Goal: Task Accomplishment & Management: Manage account settings

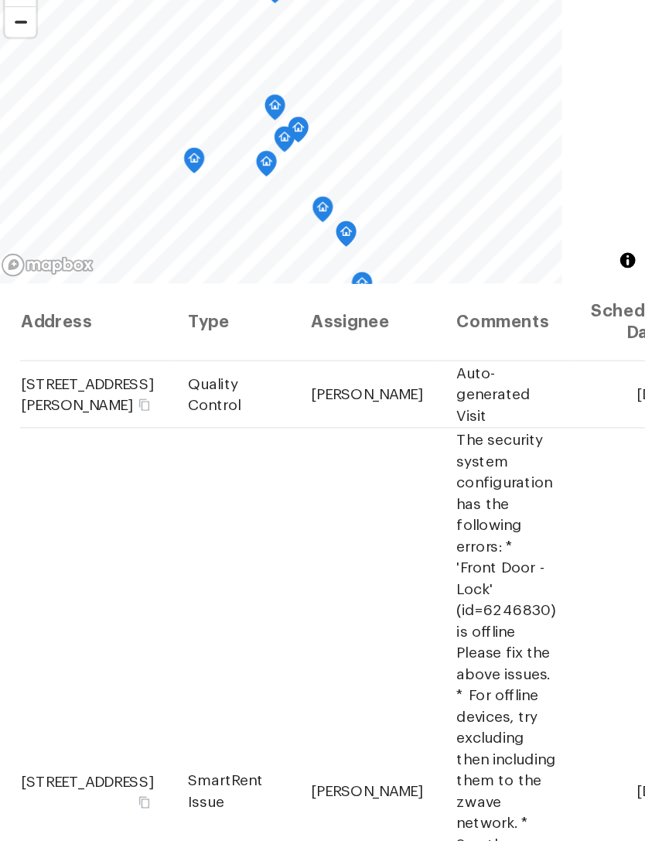
scroll to position [121, 171]
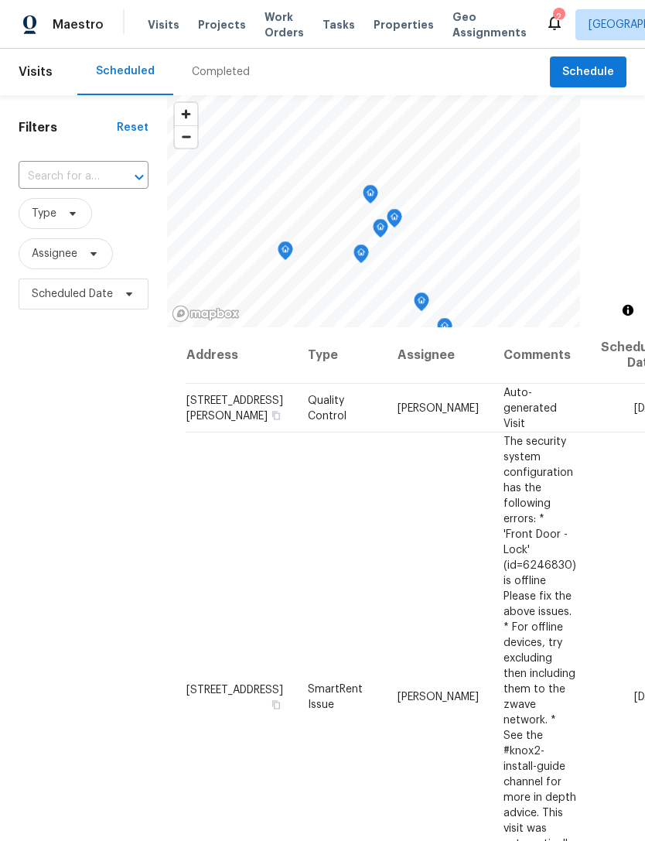
click at [276, 21] on span "Work Orders" at bounding box center [284, 24] width 39 height 31
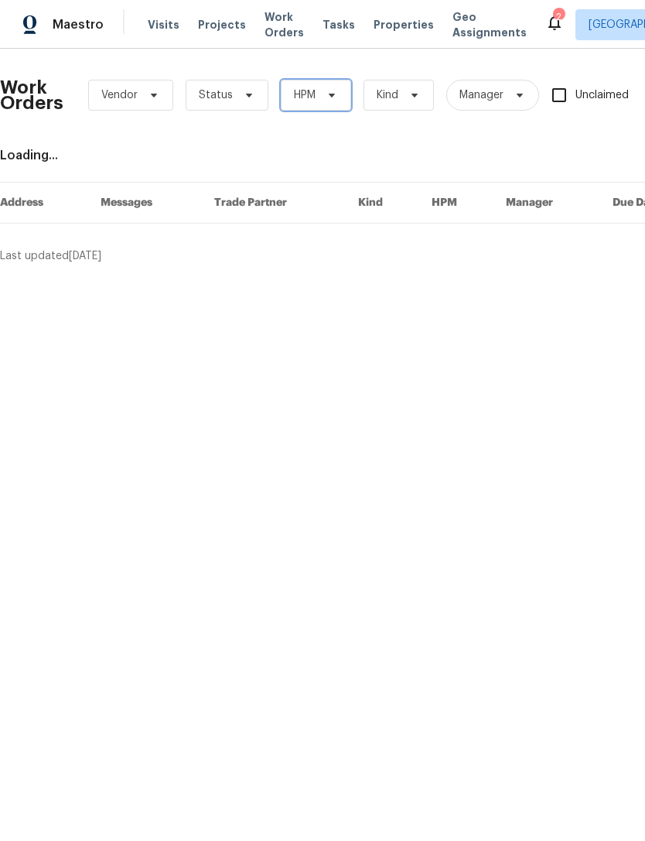
click at [321, 93] on span at bounding box center [329, 95] width 17 height 12
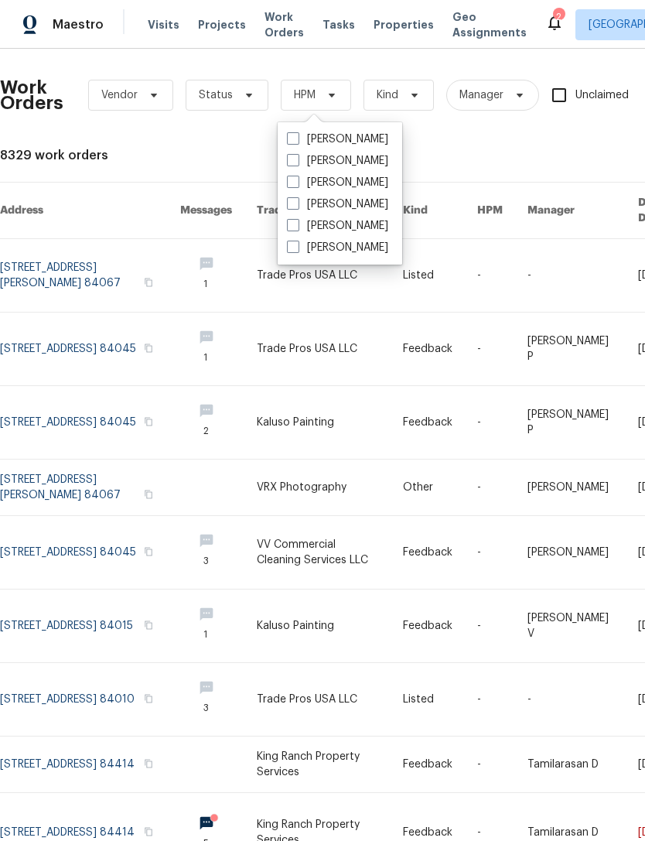
click at [300, 138] on label "[PERSON_NAME]" at bounding box center [337, 139] width 101 height 15
click at [297, 138] on input "[PERSON_NAME]" at bounding box center [292, 137] width 10 height 10
checkbox input "true"
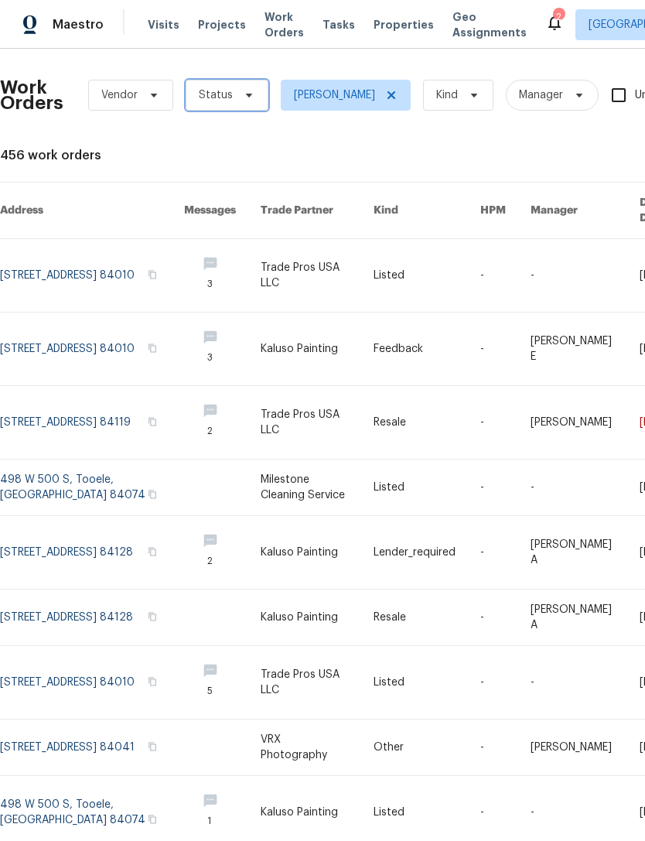
click at [249, 94] on icon at bounding box center [249, 95] width 12 height 12
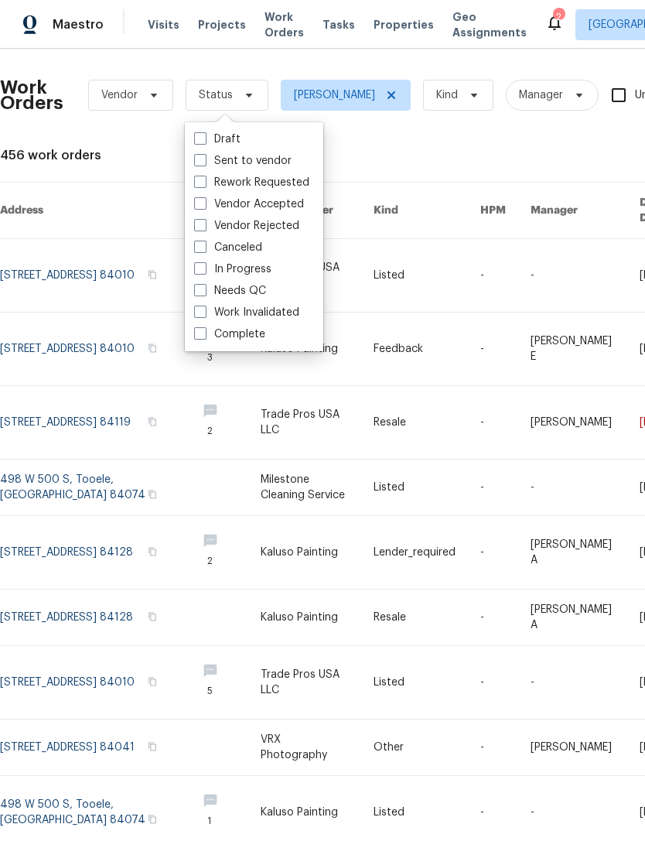
click at [201, 291] on span at bounding box center [200, 290] width 12 height 12
click at [201, 291] on input "Needs QC" at bounding box center [199, 288] width 10 height 10
checkbox input "true"
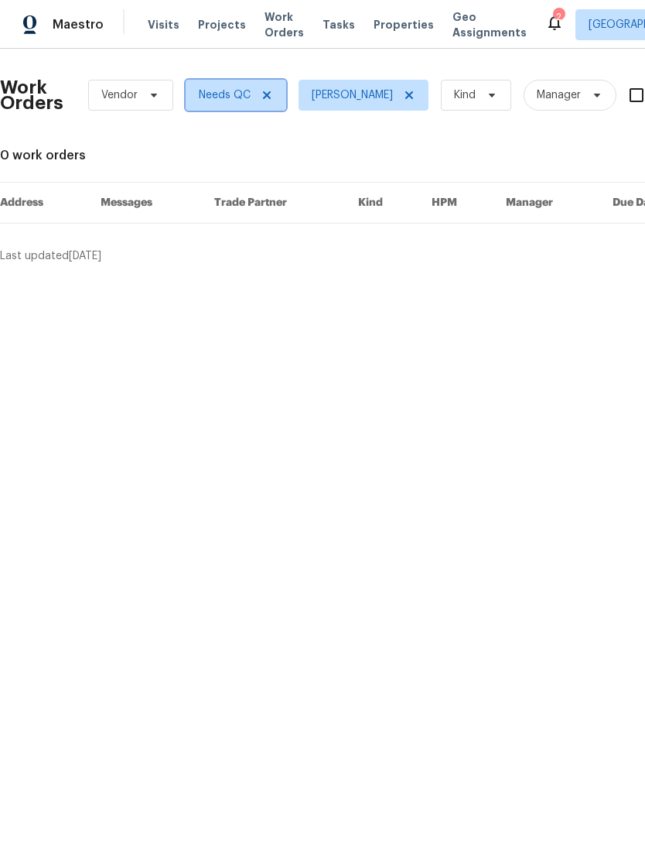
click at [241, 99] on span "Needs QC" at bounding box center [225, 94] width 52 height 15
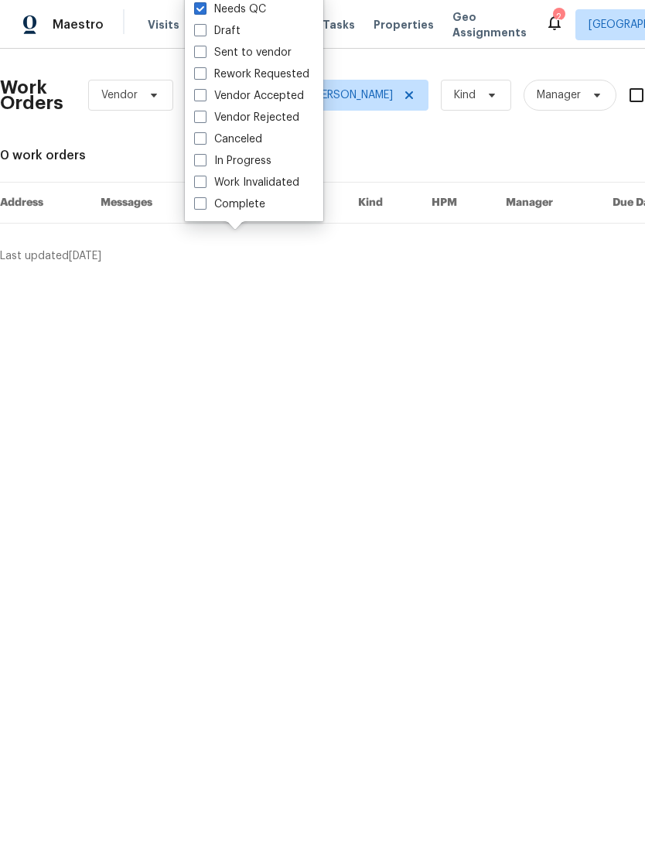
click at [202, 159] on span at bounding box center [200, 160] width 12 height 12
click at [202, 159] on input "In Progress" at bounding box center [199, 158] width 10 height 10
checkbox input "true"
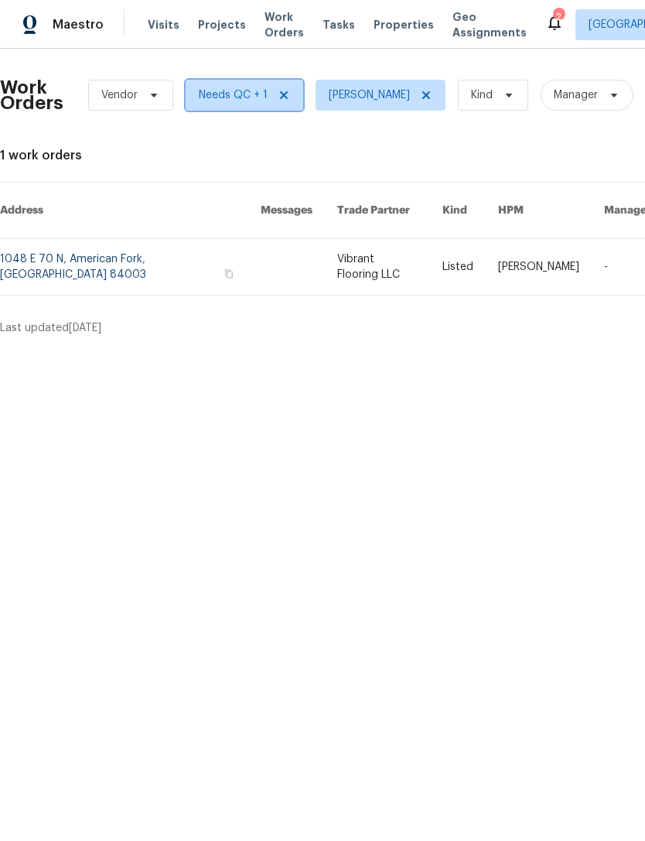
click at [235, 96] on span "Needs QC + 1" at bounding box center [233, 94] width 69 height 15
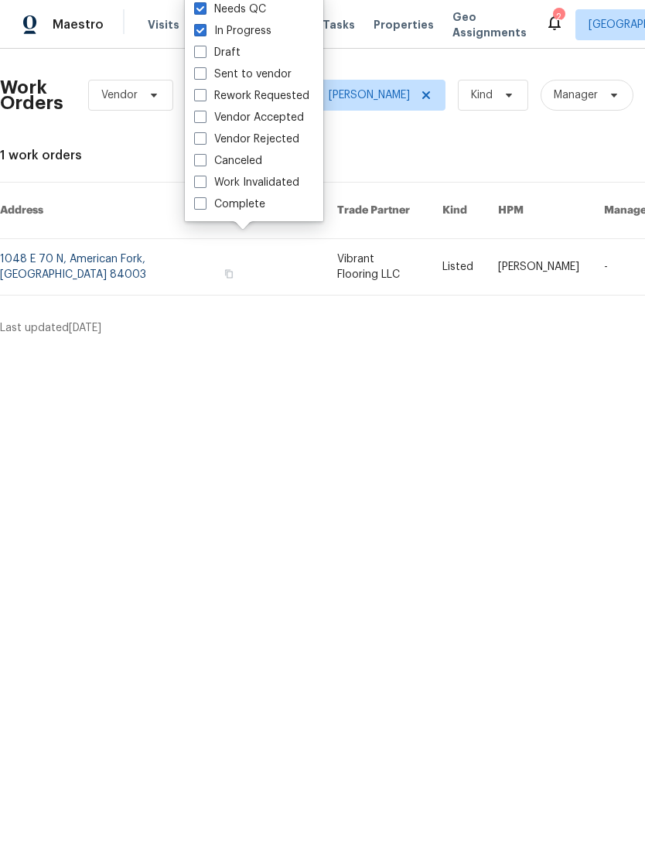
click at [207, 71] on label "Sent to vendor" at bounding box center [242, 74] width 97 height 15
click at [204, 71] on input "Sent to vendor" at bounding box center [199, 72] width 10 height 10
checkbox input "true"
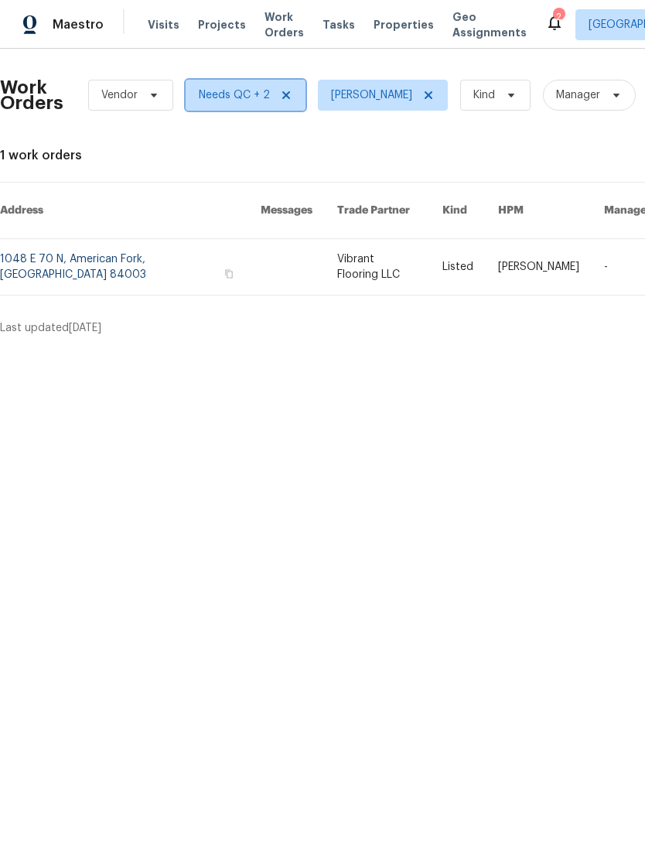
click at [249, 91] on span "Needs QC + 2" at bounding box center [234, 94] width 71 height 15
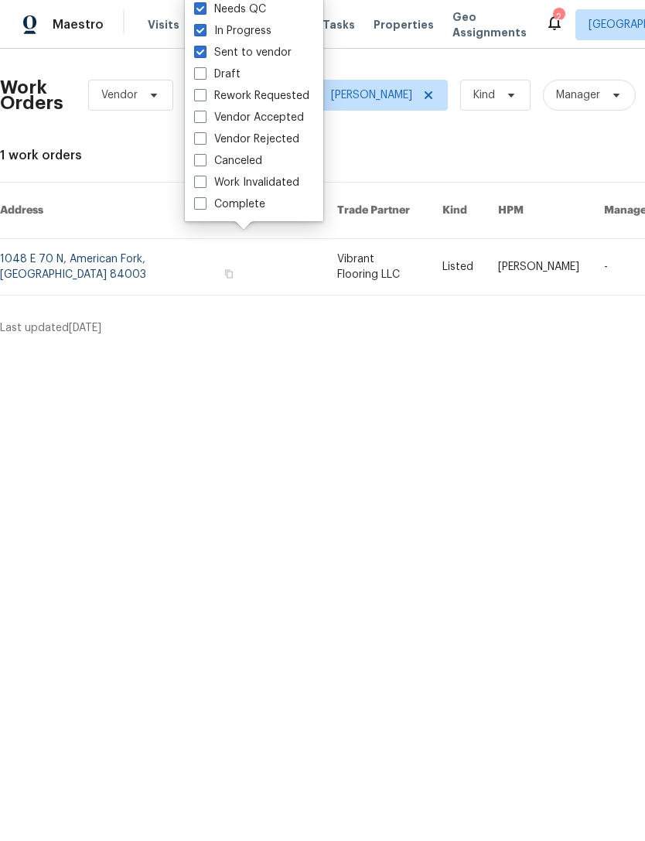
click at [203, 49] on span at bounding box center [200, 52] width 12 height 12
click at [203, 49] on input "Sent to vendor" at bounding box center [199, 50] width 10 height 10
checkbox input "false"
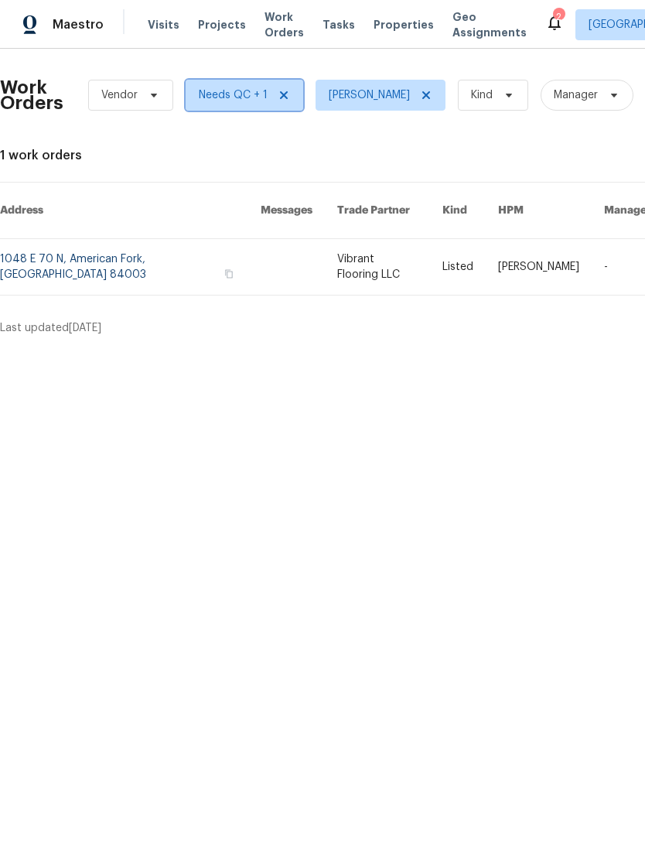
click at [238, 96] on span "Needs QC + 1" at bounding box center [233, 94] width 69 height 15
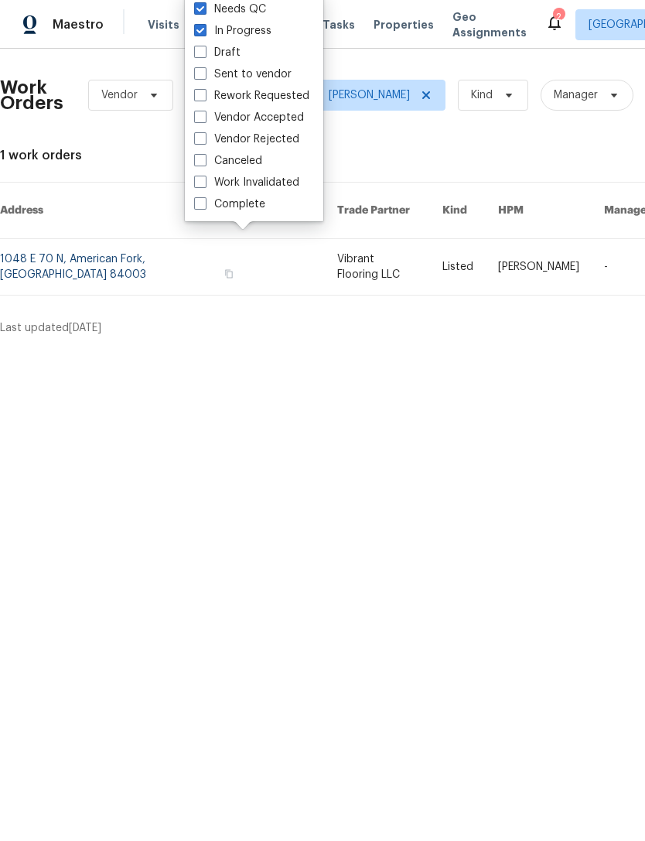
click at [206, 115] on span at bounding box center [200, 117] width 12 height 12
click at [204, 115] on input "Vendor Accepted" at bounding box center [199, 115] width 10 height 10
checkbox input "true"
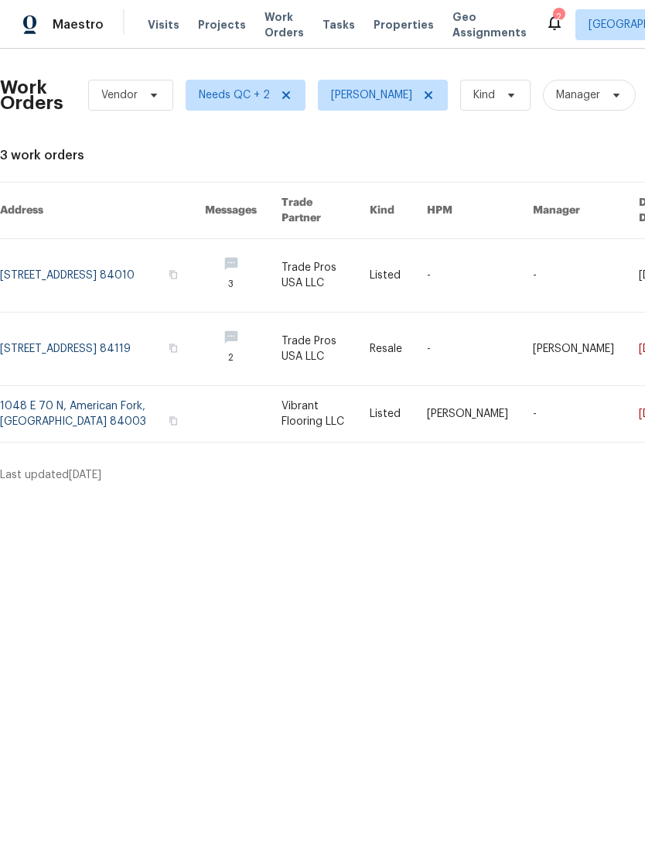
click at [389, 22] on span "Properties" at bounding box center [404, 24] width 60 height 15
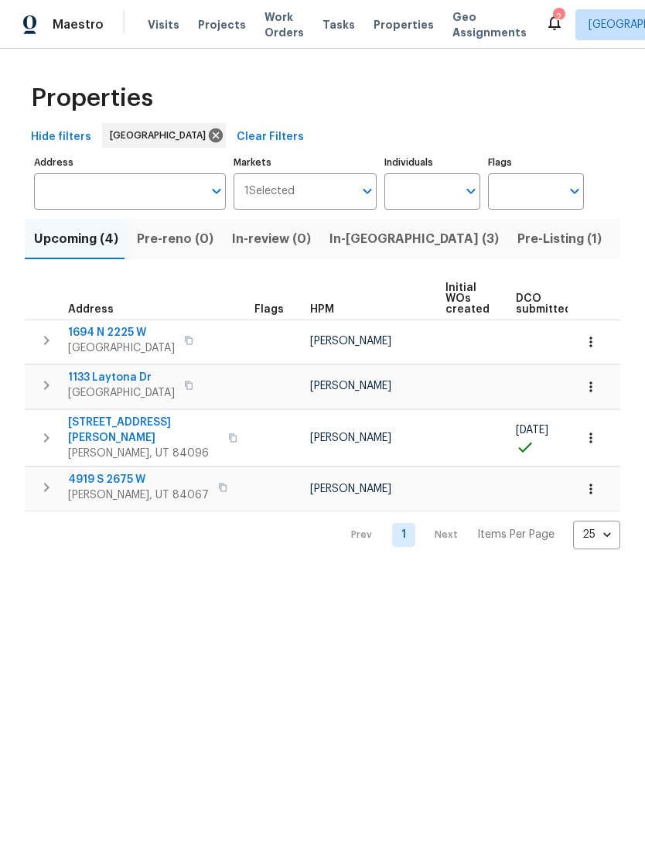
click at [588, 433] on icon "button" at bounding box center [590, 437] width 15 height 15
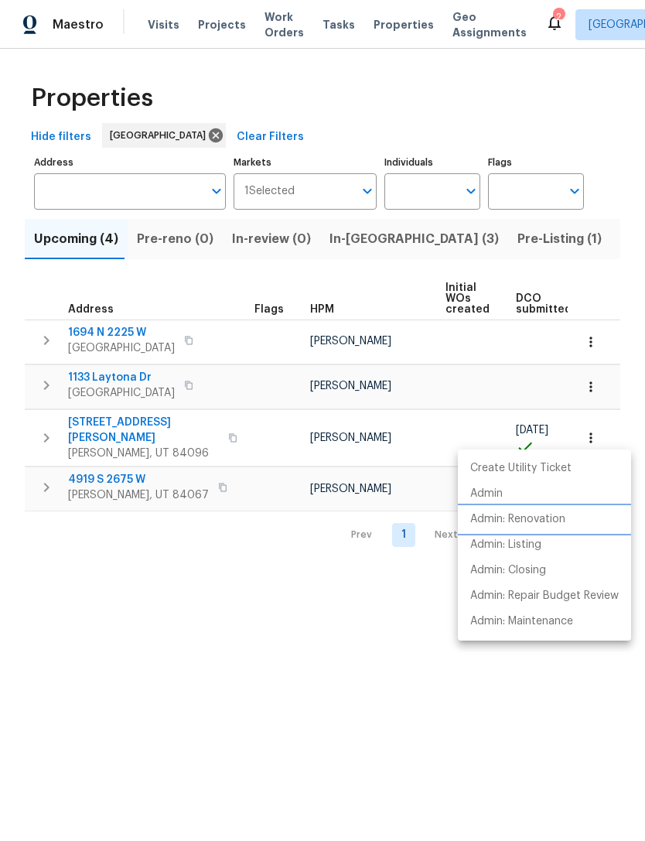
click at [530, 518] on p "Admin: Renovation" at bounding box center [517, 519] width 95 height 16
click at [359, 229] on div at bounding box center [322, 420] width 645 height 841
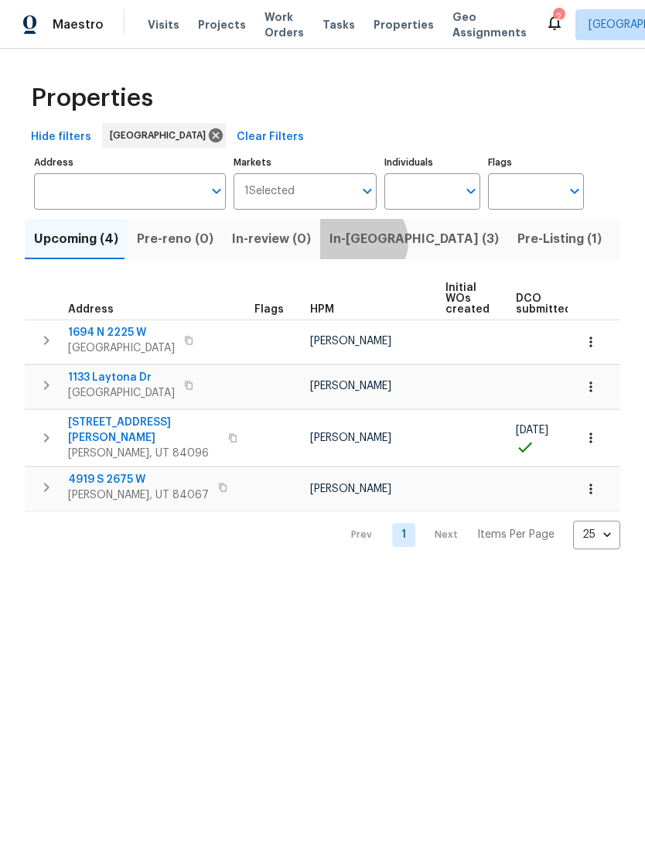
click at [347, 244] on span "In-reno (3)" at bounding box center [414, 239] width 169 height 22
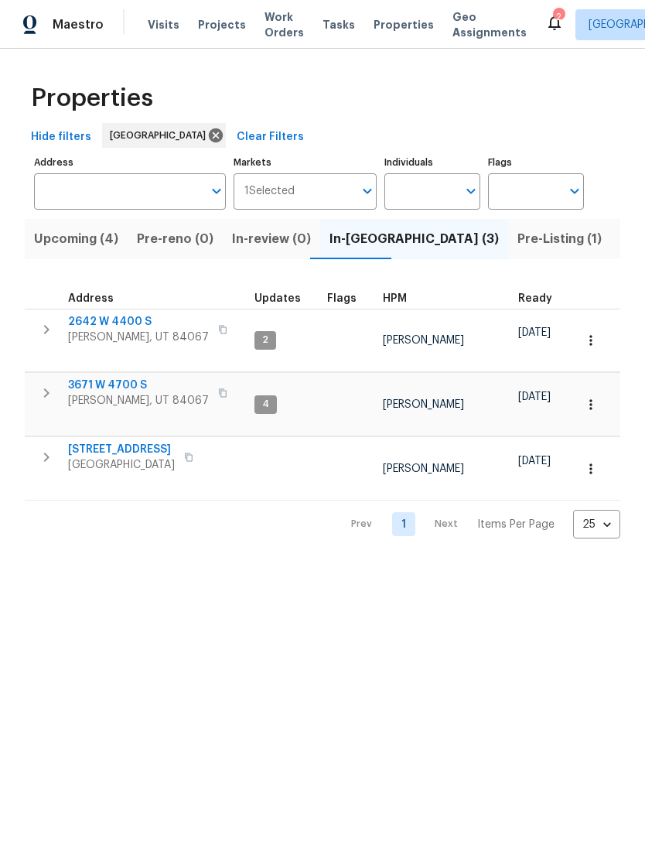
click at [111, 378] on span "3671 W 4700 S" at bounding box center [138, 385] width 141 height 15
click at [93, 231] on span "Upcoming (4)" at bounding box center [76, 239] width 84 height 22
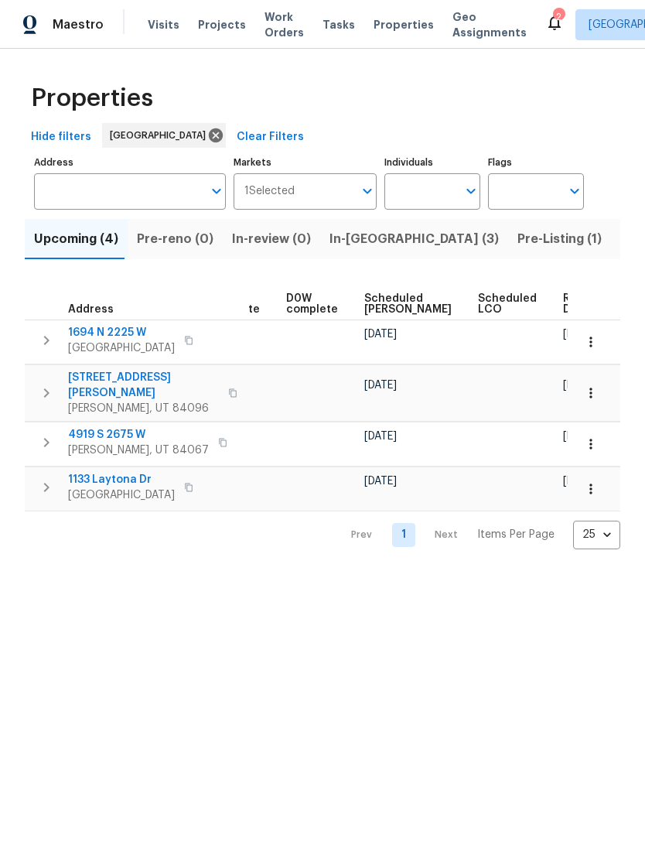
scroll to position [0, 389]
click at [564, 306] on span "Ready Date" at bounding box center [581, 304] width 34 height 22
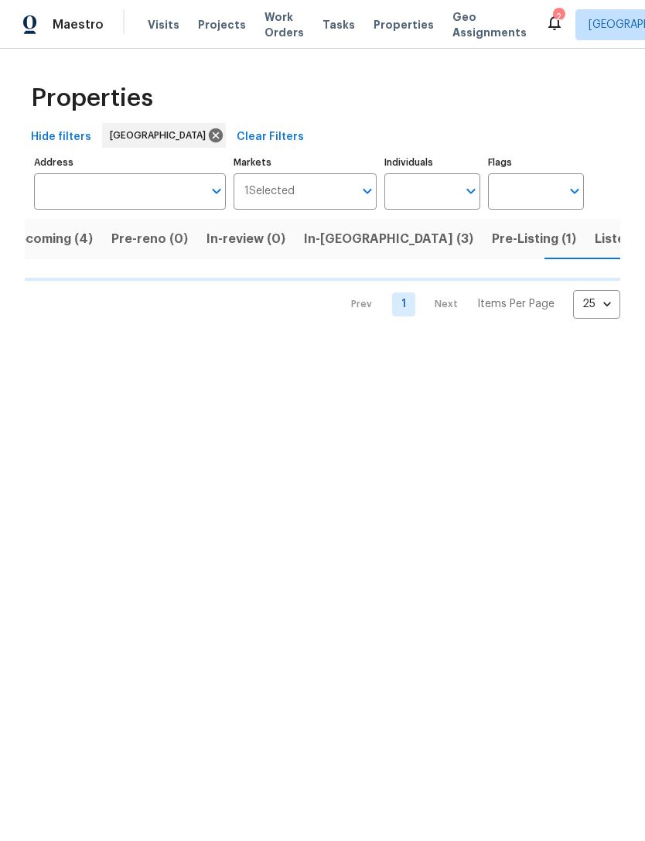
scroll to position [0, 26]
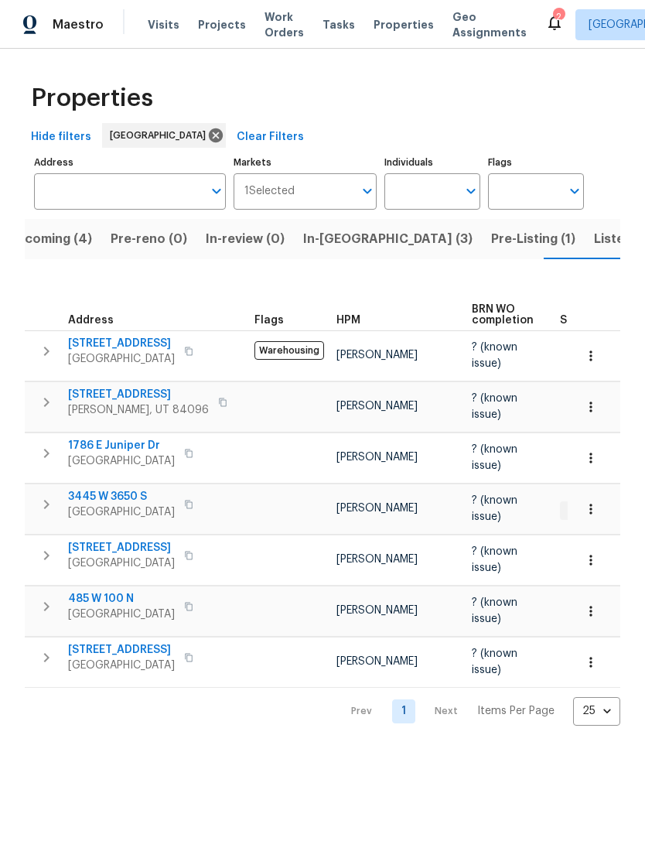
click at [594, 234] on span "Listed (14)" at bounding box center [626, 239] width 65 height 22
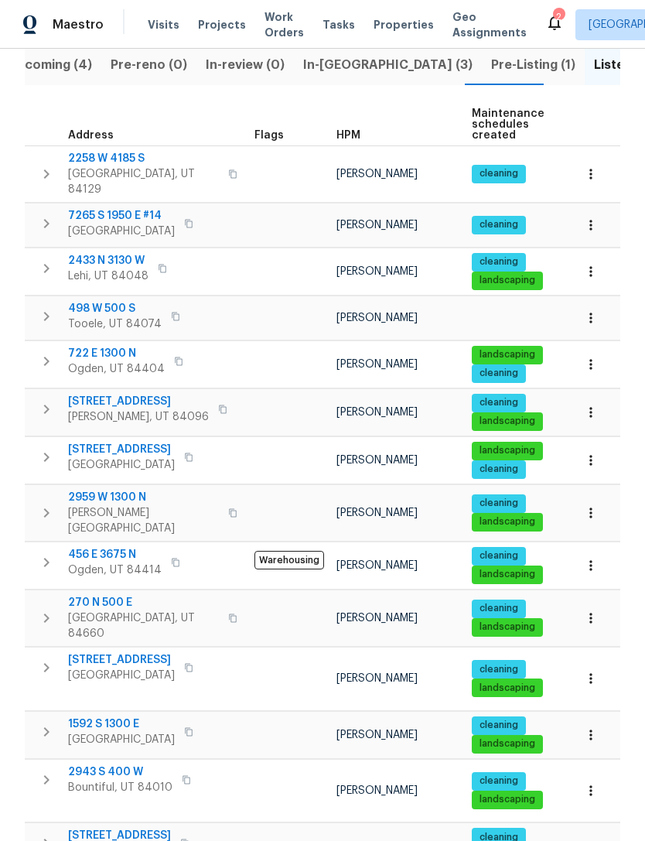
scroll to position [173, 0]
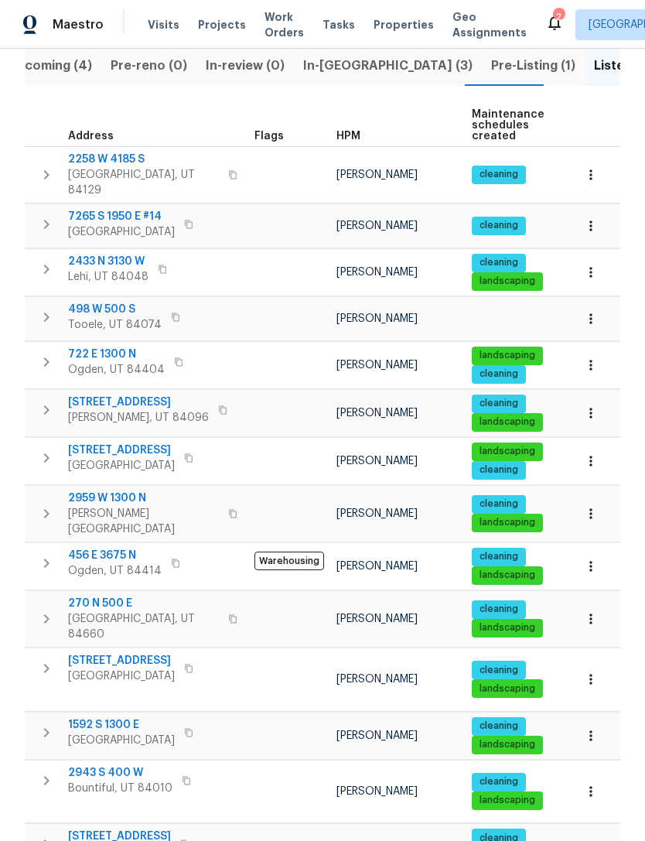
click at [111, 765] on span "2943 S 400 W" at bounding box center [120, 772] width 104 height 15
click at [545, 15] on icon at bounding box center [554, 22] width 19 height 19
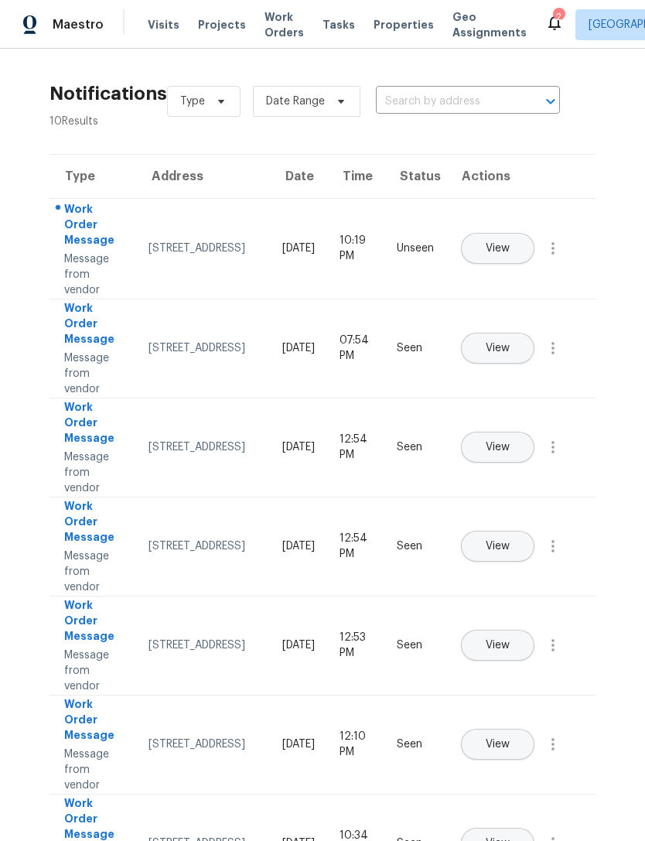
click at [374, 30] on span "Properties" at bounding box center [404, 24] width 60 height 15
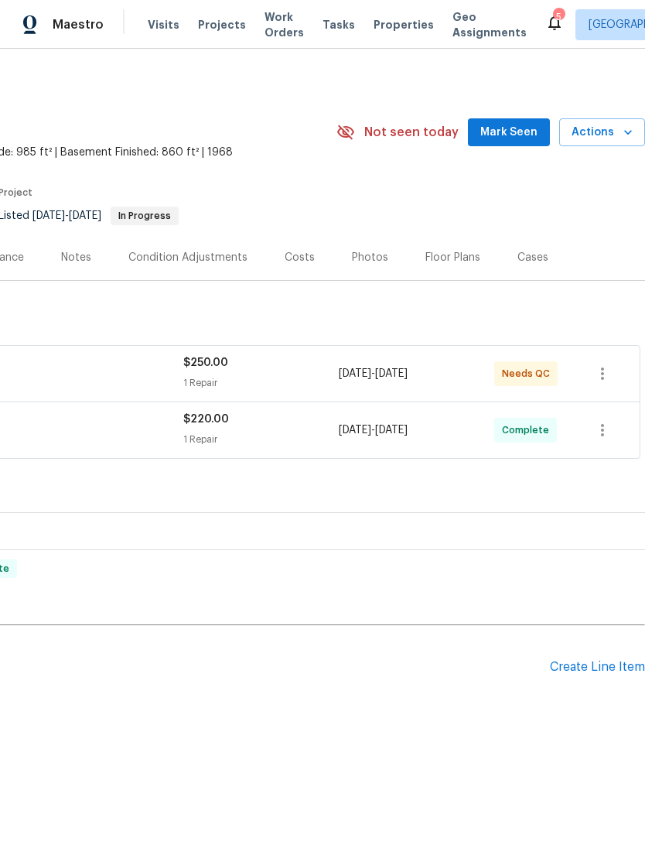
scroll to position [0, 229]
click at [250, 376] on div "1 Repair" at bounding box center [261, 382] width 156 height 15
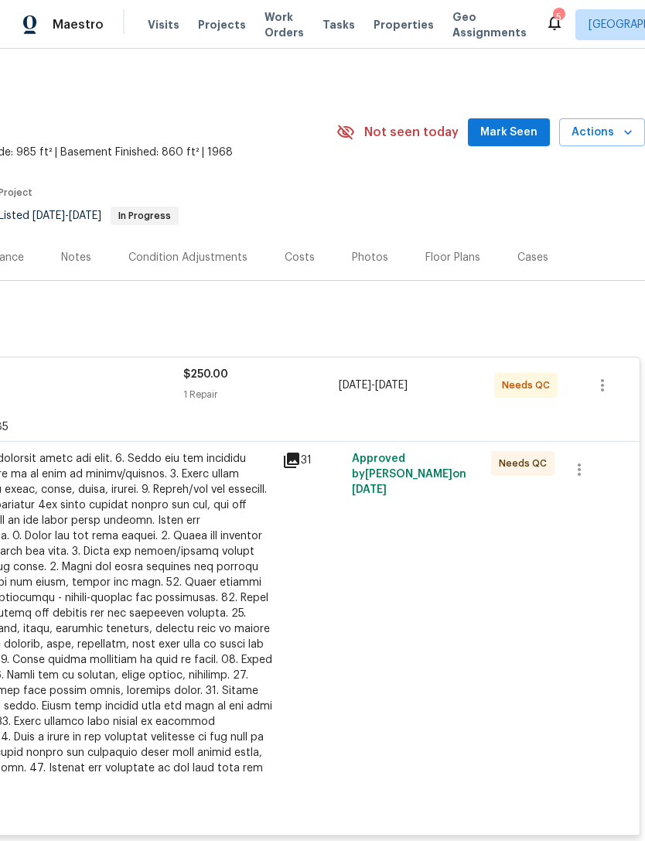
click at [200, 535] on div at bounding box center [103, 621] width 339 height 340
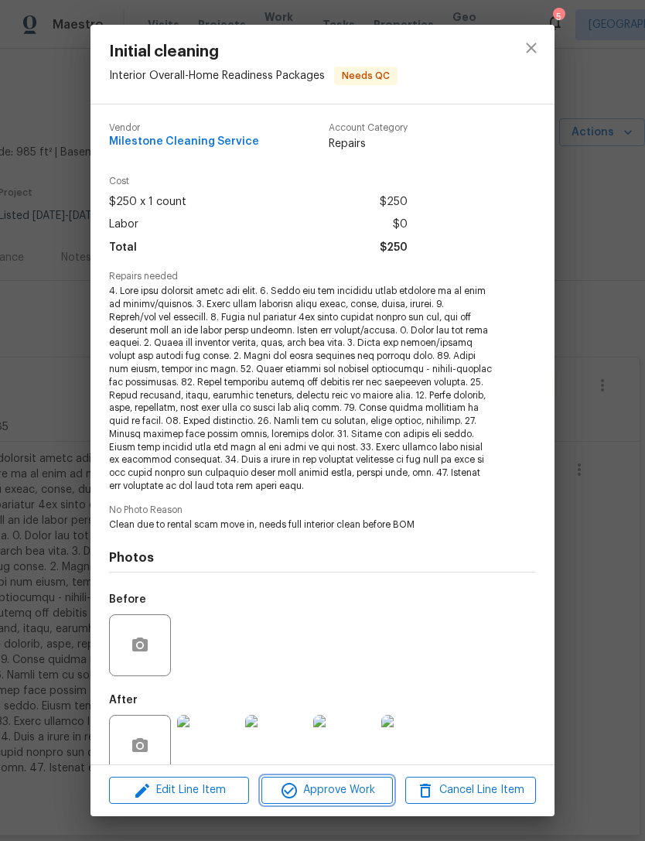
click at [331, 783] on span "Approve Work" at bounding box center [326, 790] width 121 height 19
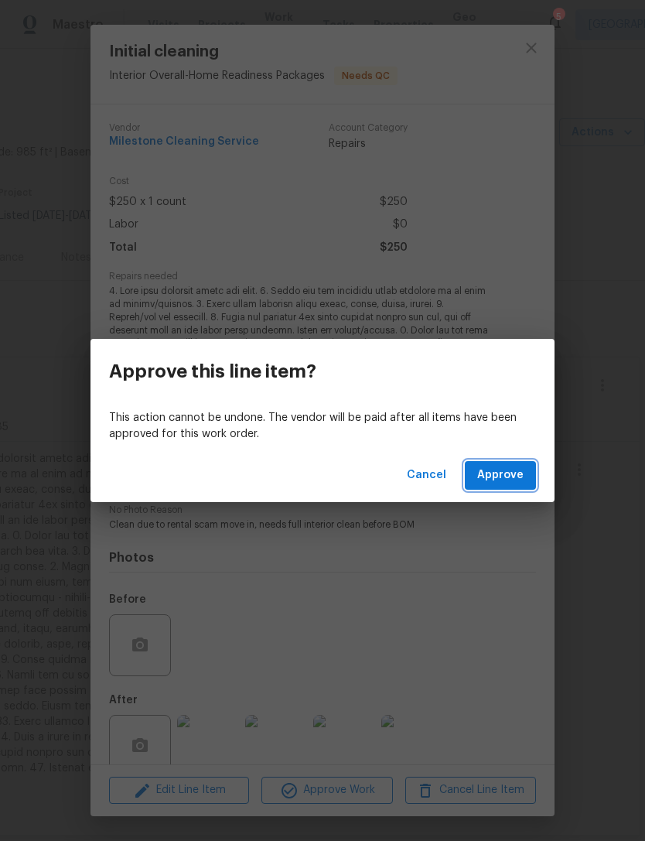
click at [504, 470] on span "Approve" at bounding box center [500, 475] width 46 height 19
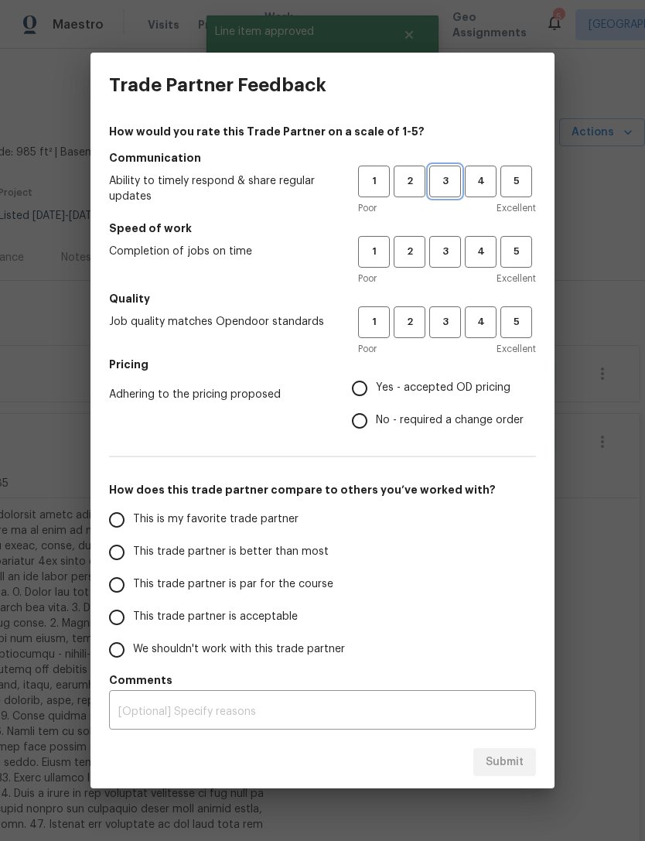
click at [443, 179] on span "3" at bounding box center [445, 182] width 29 height 18
click at [460, 250] on button "3" at bounding box center [445, 252] width 32 height 32
click at [460, 330] on button "3" at bounding box center [445, 322] width 32 height 32
click at [374, 385] on input "Yes - accepted OD pricing" at bounding box center [360, 388] width 32 height 32
radio input "true"
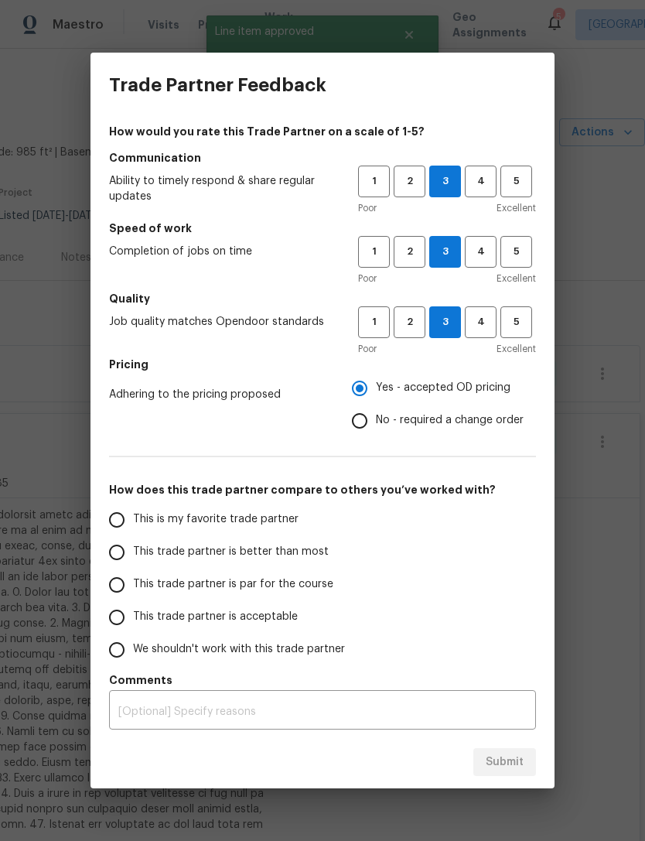
click at [125, 515] on input "This is my favorite trade partner" at bounding box center [117, 520] width 32 height 32
click at [511, 758] on span "Submit" at bounding box center [505, 762] width 38 height 19
radio input "true"
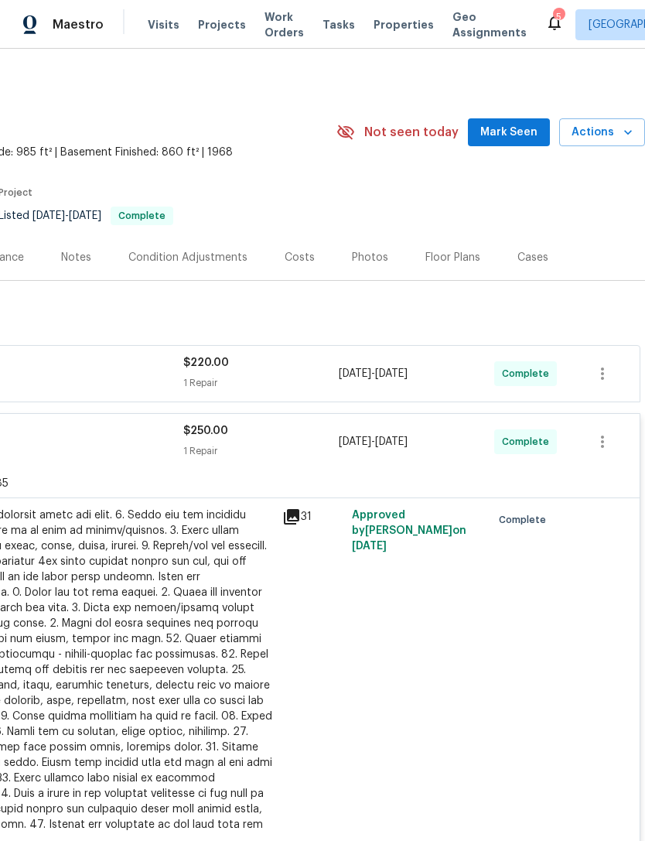
click at [528, 127] on span "Mark Seen" at bounding box center [508, 132] width 57 height 19
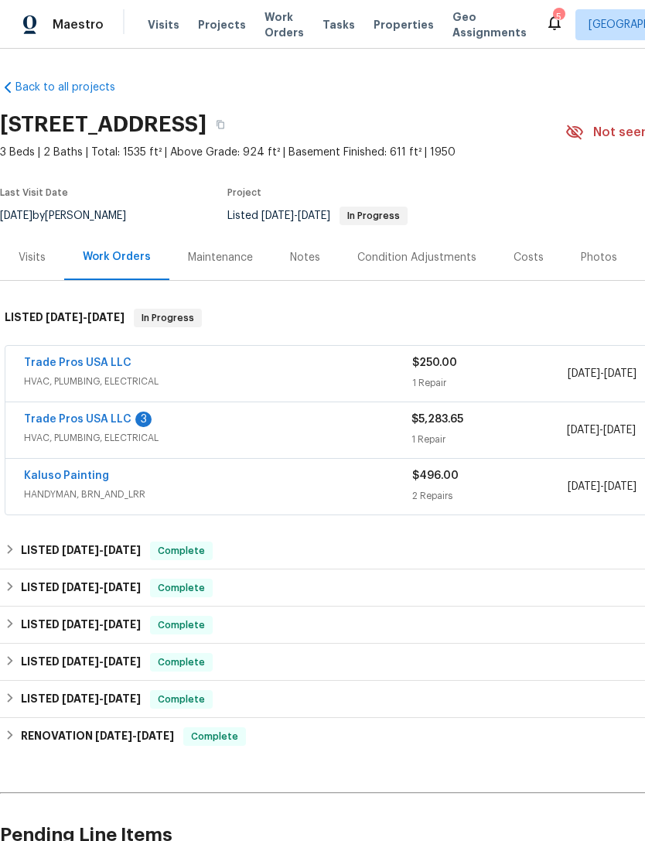
click at [93, 422] on link "Trade Pros USA LLC" at bounding box center [78, 419] width 108 height 11
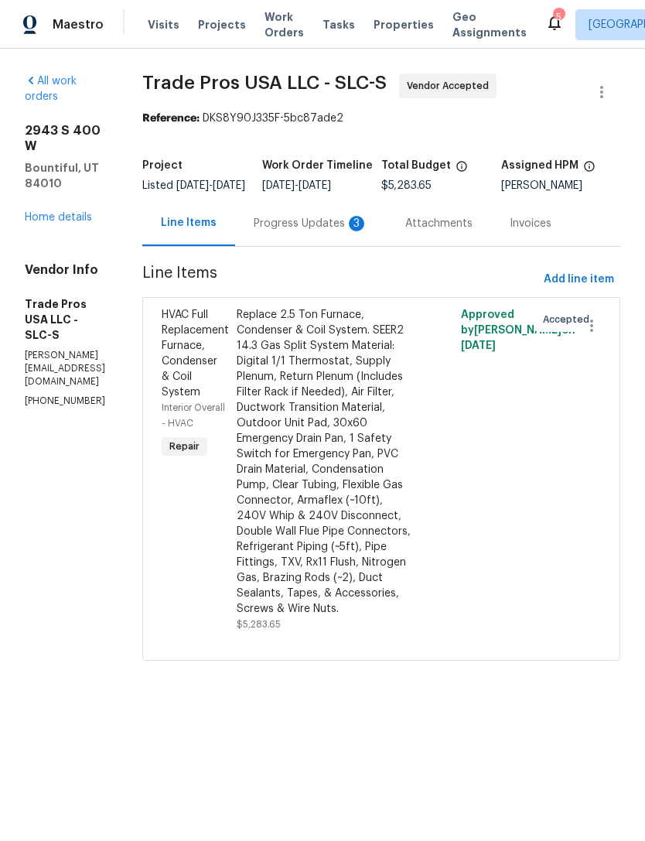
click at [364, 231] on div "3" at bounding box center [356, 223] width 15 height 15
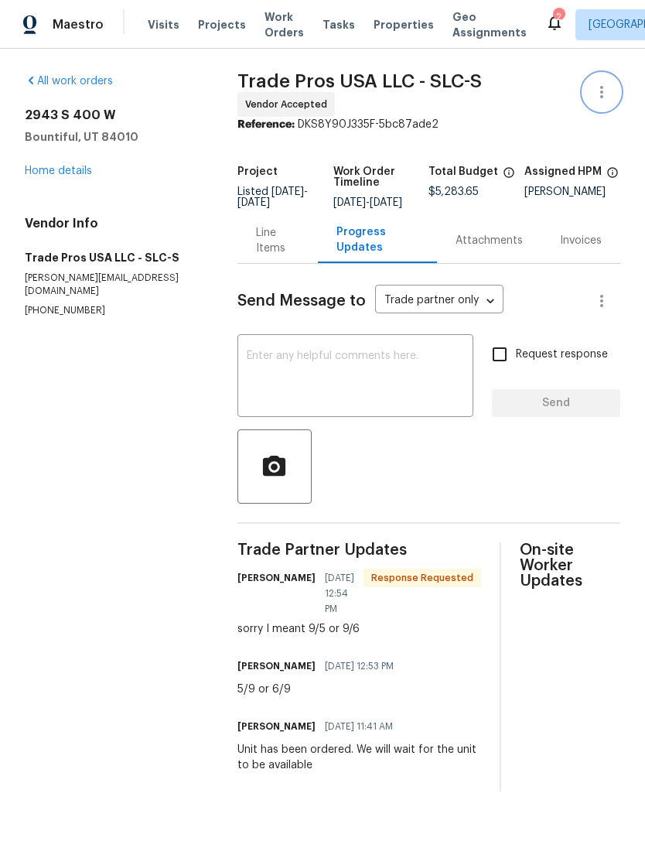
click at [601, 94] on icon "button" at bounding box center [602, 92] width 19 height 19
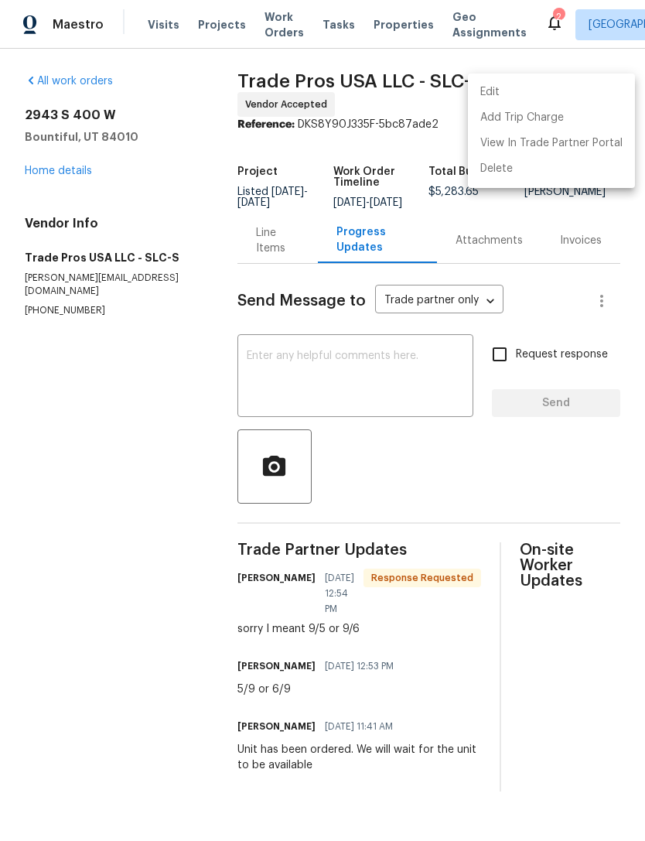
click at [504, 88] on li "Edit" at bounding box center [551, 93] width 167 height 26
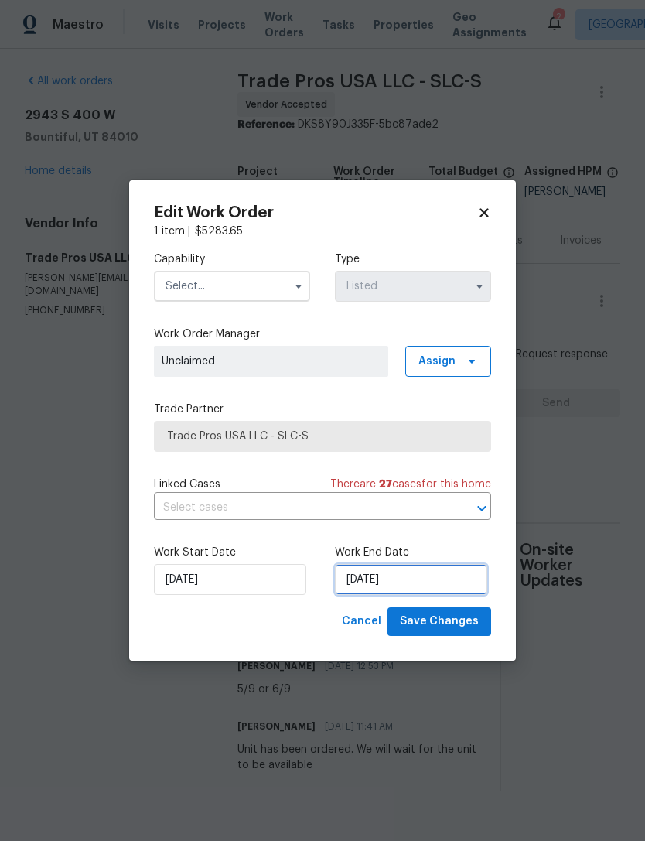
click at [374, 583] on input "[DATE]" at bounding box center [411, 579] width 152 height 31
select select "8"
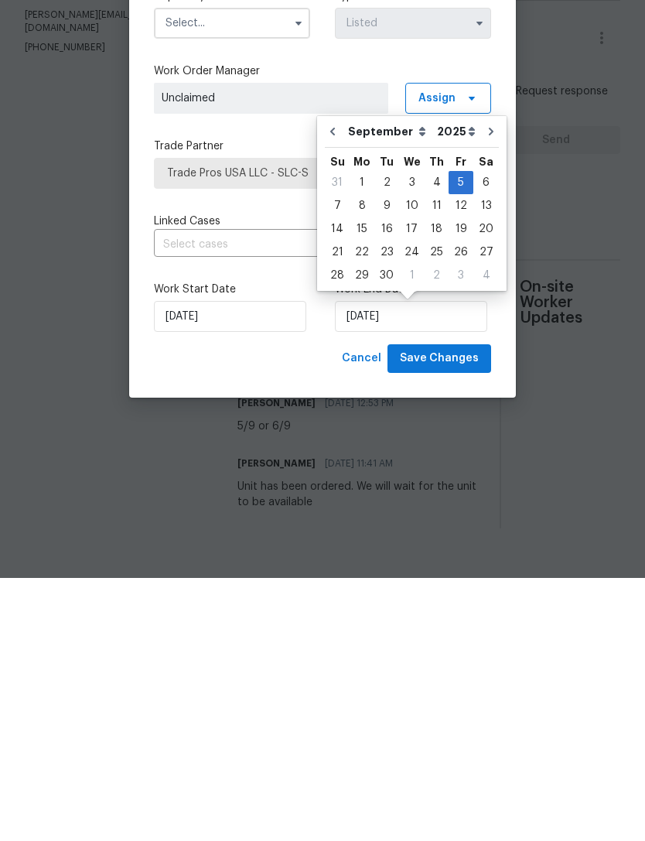
click at [302, 374] on div "Edit Work Order 1 item | $ 5283.65 Capability Type Listed Work Order Manager Un…" at bounding box center [322, 420] width 387 height 480
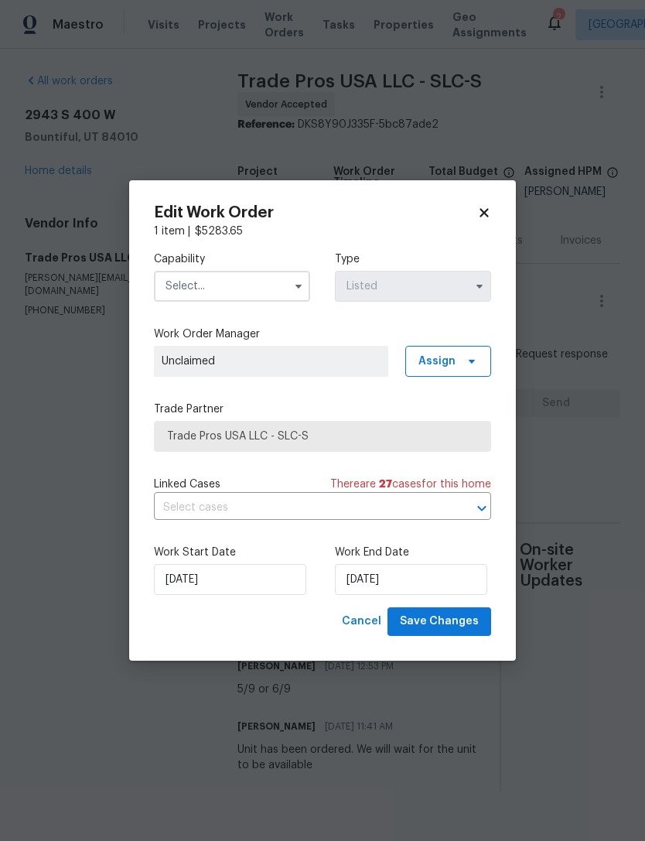
click at [489, 203] on div "Edit Work Order 1 item | $ 5283.65 Capability Type Listed Work Order Manager Un…" at bounding box center [322, 420] width 387 height 480
click at [485, 211] on icon at bounding box center [484, 213] width 9 height 9
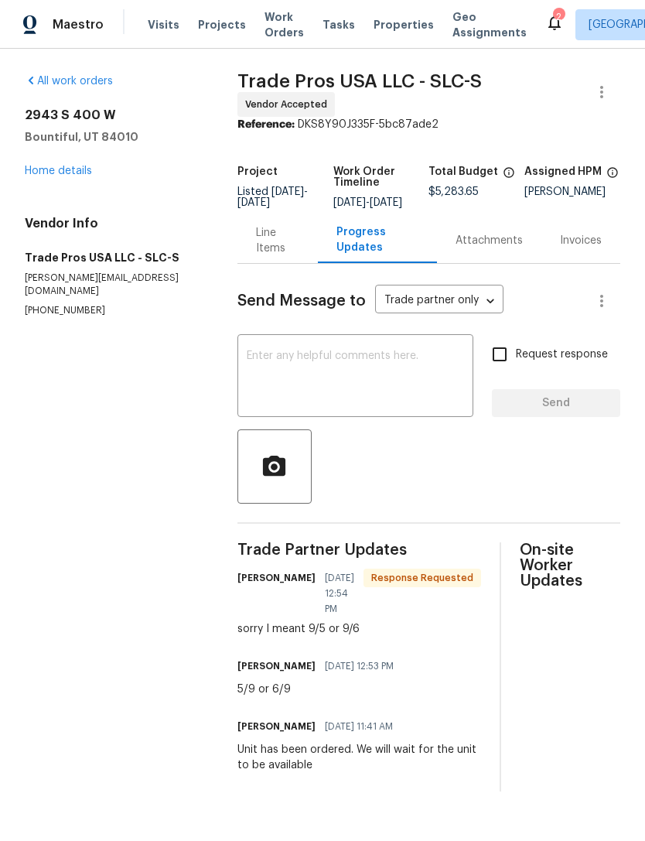
click at [355, 378] on textarea at bounding box center [355, 377] width 217 height 54
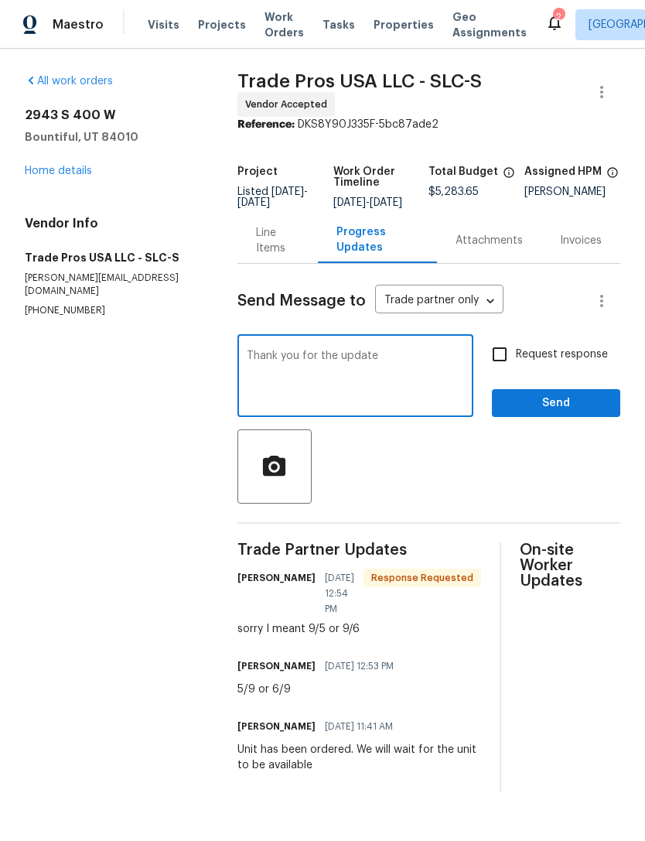
type textarea "Thank you for the update"
click at [508, 366] on input "Request response" at bounding box center [500, 354] width 32 height 32
checkbox input "true"
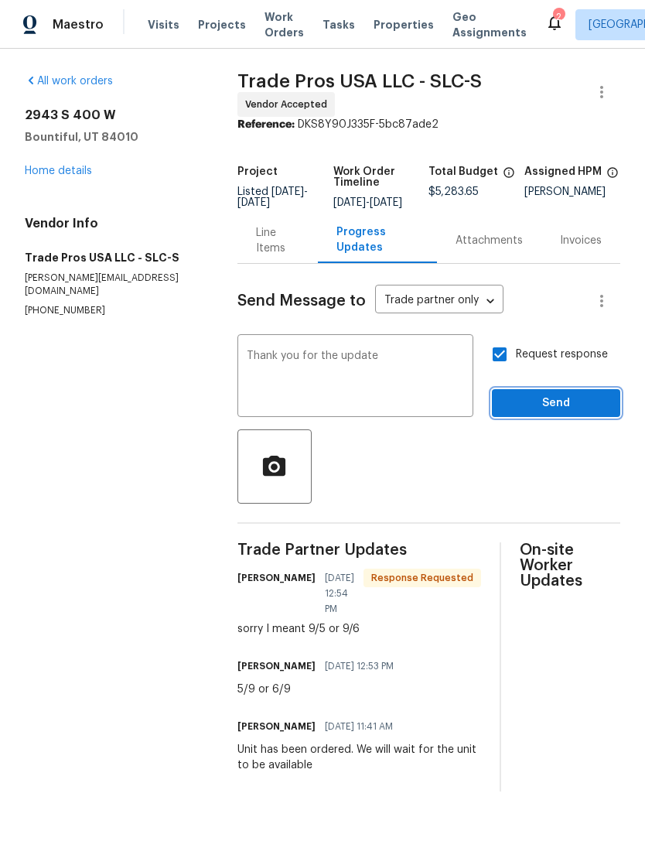
click at [549, 413] on span "Send" at bounding box center [556, 403] width 104 height 19
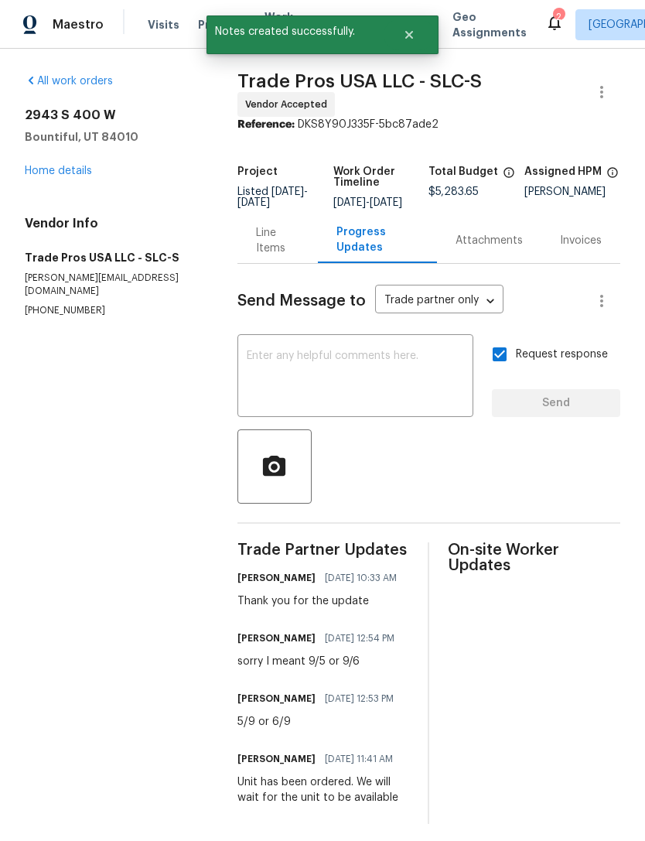
click at [76, 173] on link "Home details" at bounding box center [58, 171] width 67 height 11
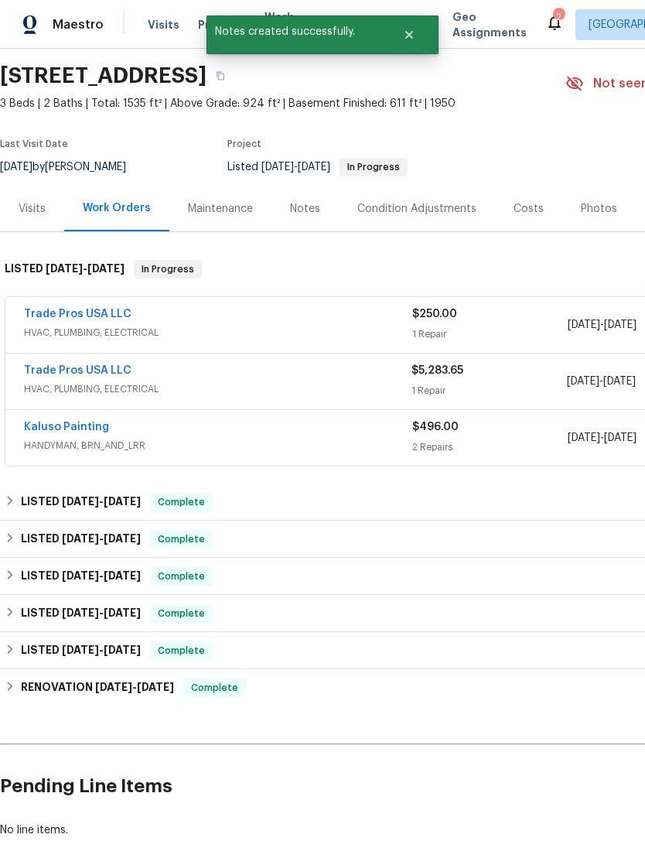
scroll to position [50, 0]
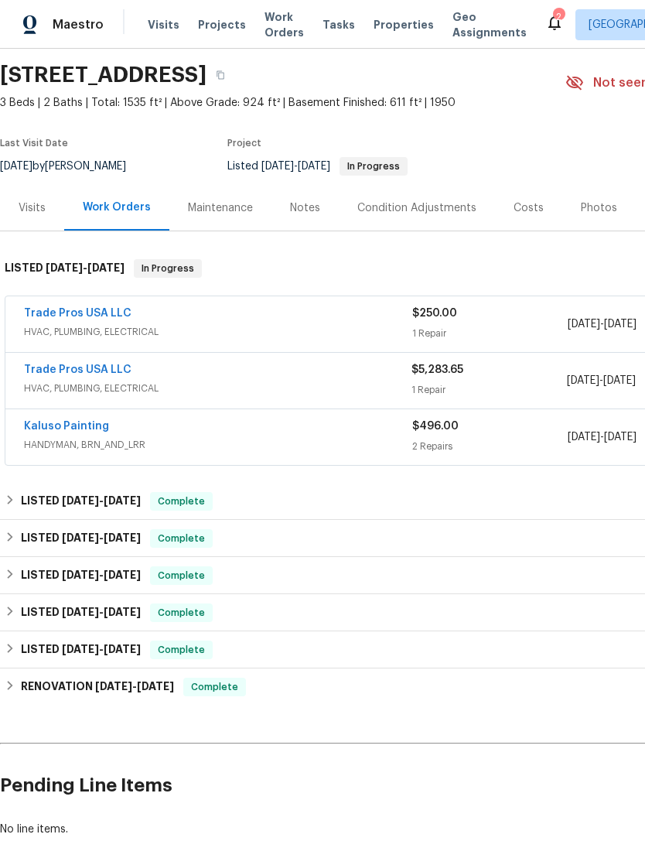
click at [377, 326] on span "HVAC, PLUMBING, ELECTRICAL" at bounding box center [218, 331] width 388 height 15
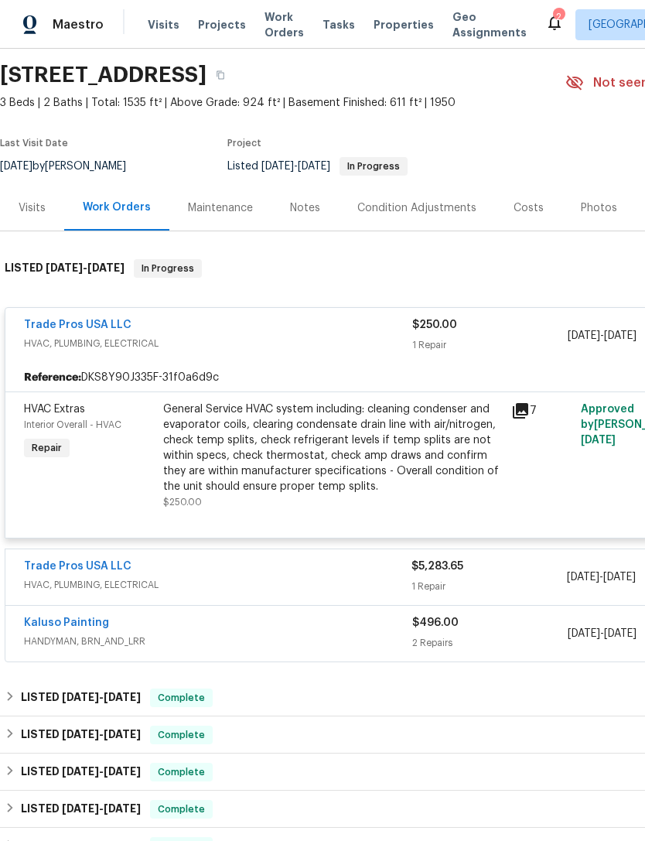
click at [365, 460] on div "General Service HVAC system including: cleaning condenser and evaporator coils,…" at bounding box center [332, 448] width 339 height 93
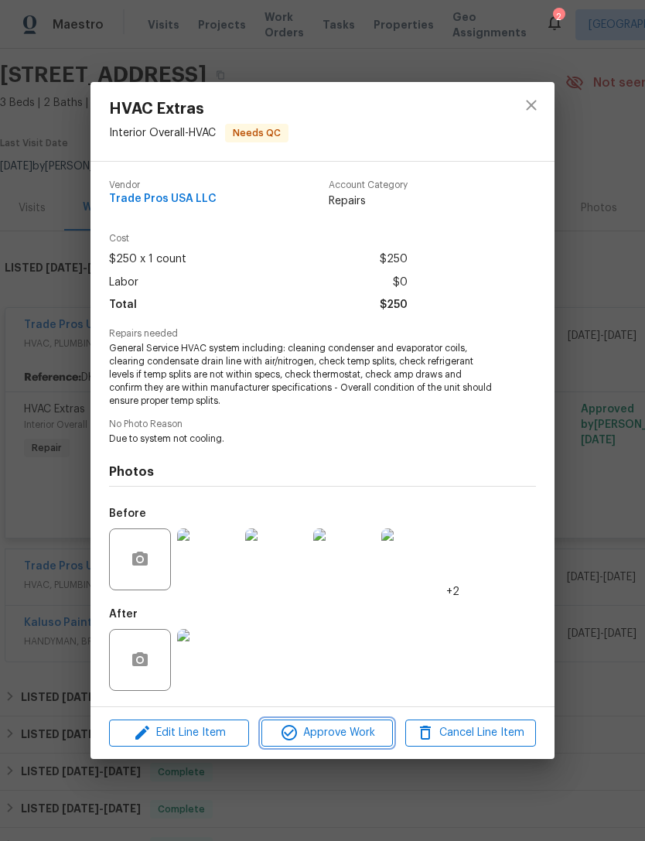
click at [342, 735] on span "Approve Work" at bounding box center [326, 732] width 121 height 19
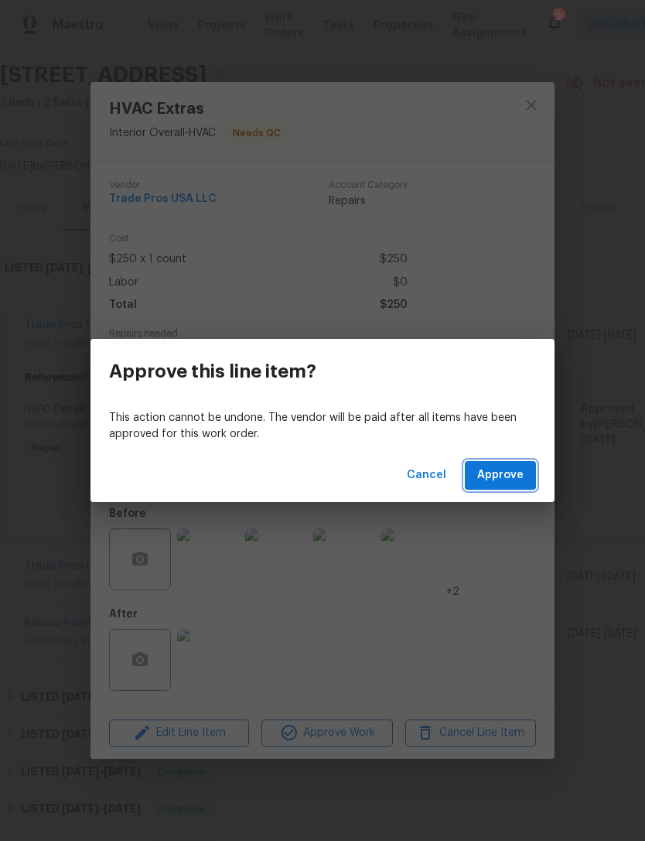
click at [519, 473] on span "Approve" at bounding box center [500, 475] width 46 height 19
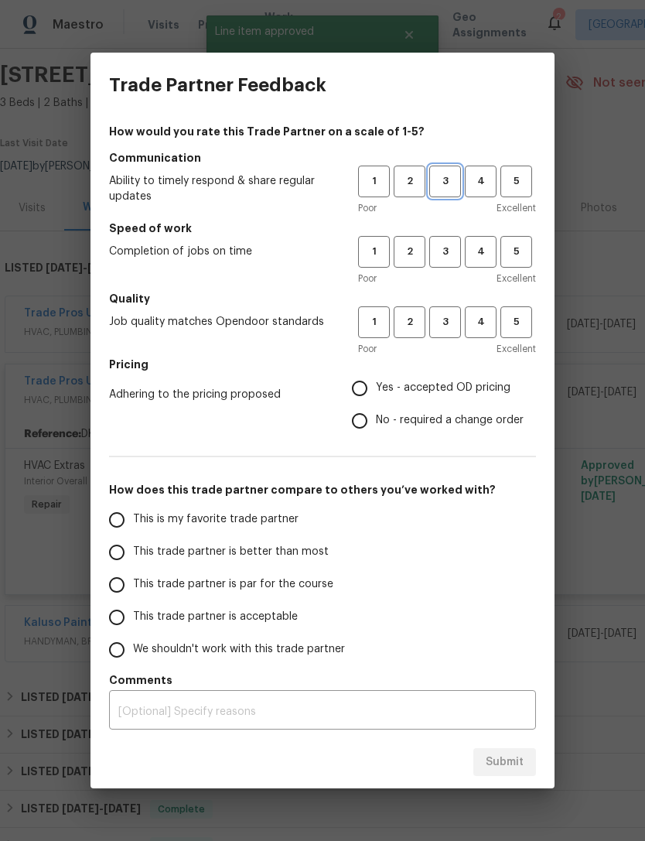
click at [444, 173] on span "3" at bounding box center [445, 182] width 29 height 18
click at [451, 245] on span "3" at bounding box center [445, 252] width 29 height 18
click at [445, 333] on button "3" at bounding box center [445, 322] width 32 height 32
click at [363, 385] on input "Yes - accepted OD pricing" at bounding box center [360, 388] width 32 height 32
radio input "true"
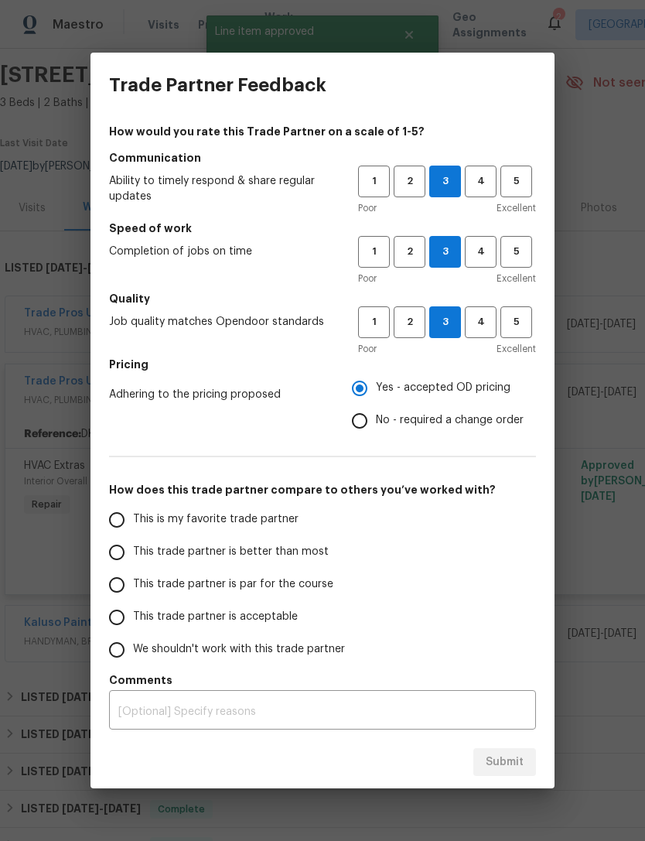
click at [119, 518] on input "This is my favorite trade partner" at bounding box center [117, 520] width 32 height 32
click at [505, 761] on span "Submit" at bounding box center [505, 762] width 38 height 19
radio input "true"
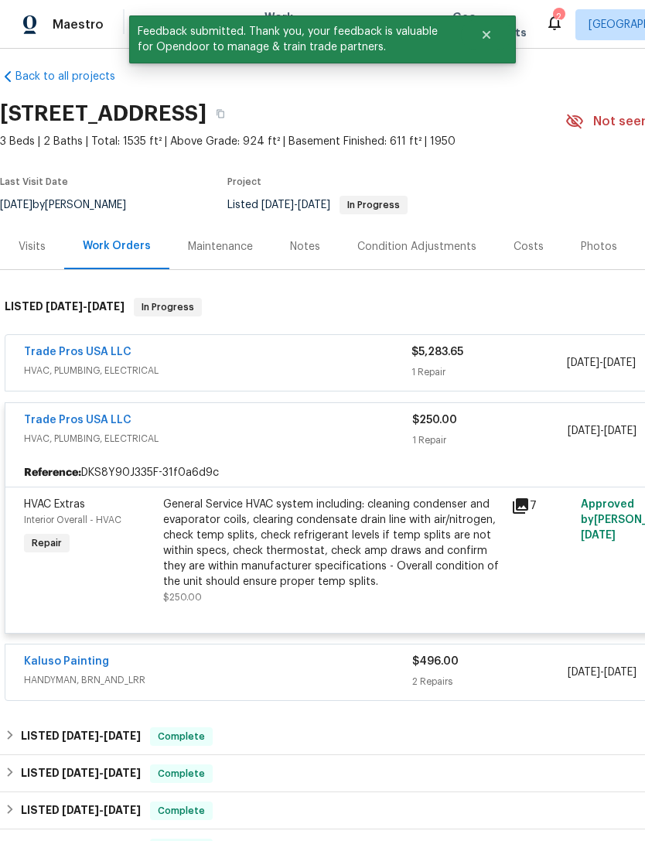
scroll to position [11, 0]
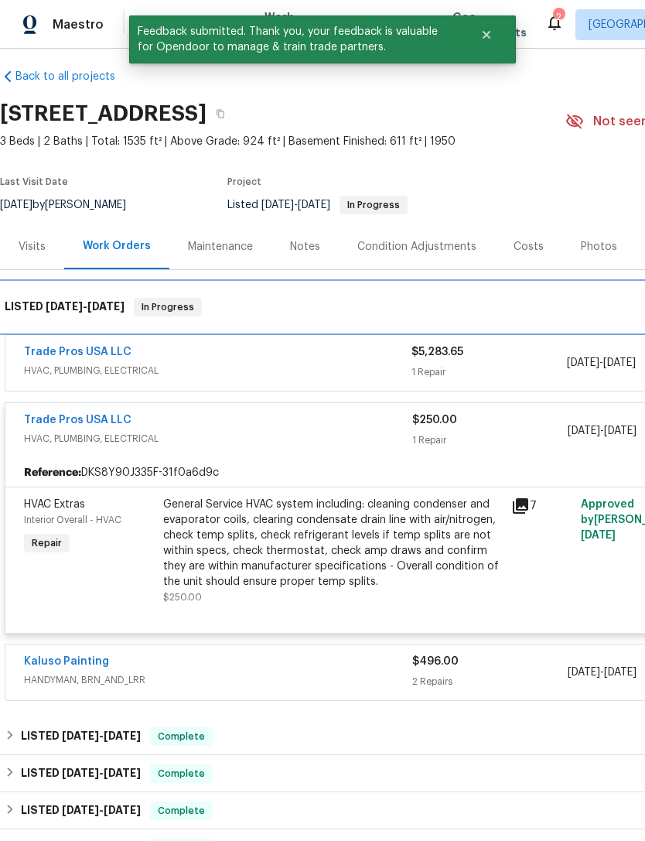
click at [340, 303] on div "LISTED 8/21/25 - 9/5/25 In Progress" at bounding box center [437, 307] width 865 height 19
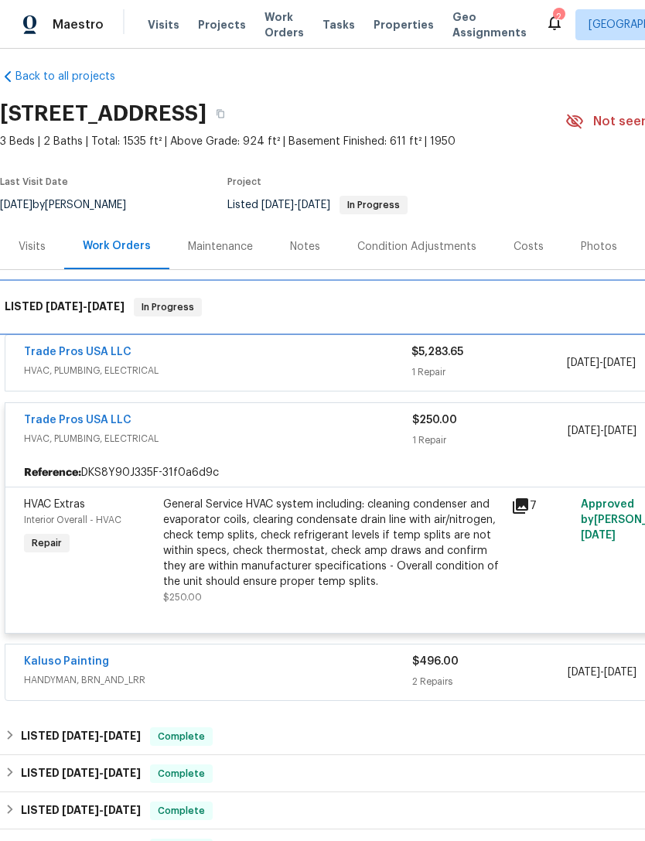
click at [361, 318] on div "LISTED 8/21/25 - 9/5/25 In Progress" at bounding box center [437, 307] width 874 height 50
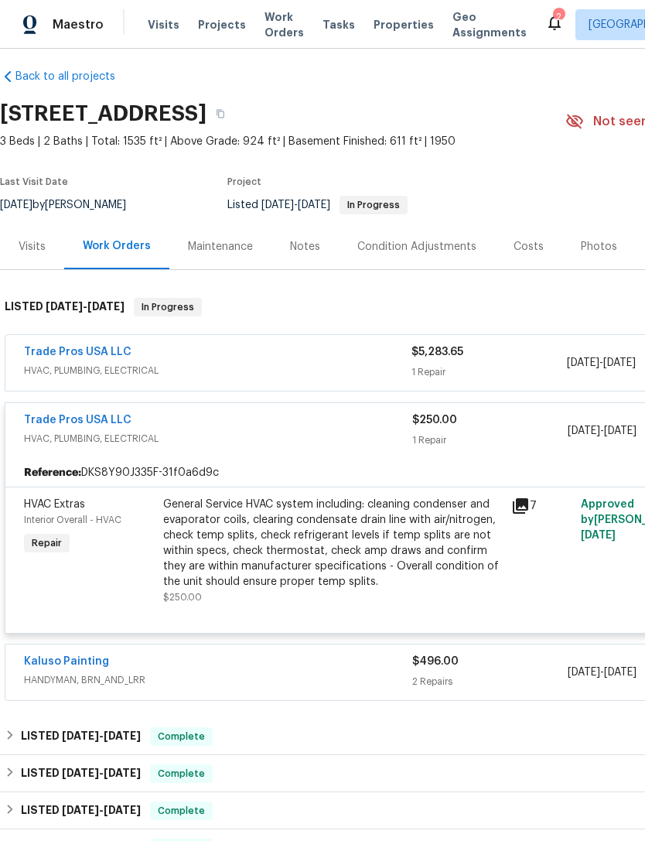
click at [367, 378] on span "HVAC, PLUMBING, ELECTRICAL" at bounding box center [218, 370] width 388 height 15
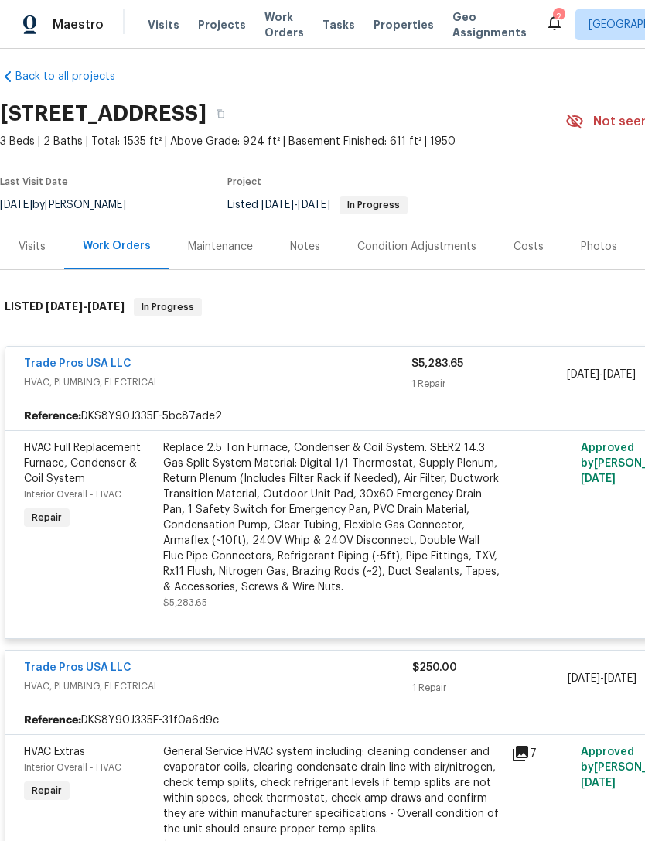
click at [344, 391] on div "Trade Pros USA LLC HVAC, PLUMBING, ELECTRICAL" at bounding box center [218, 374] width 388 height 37
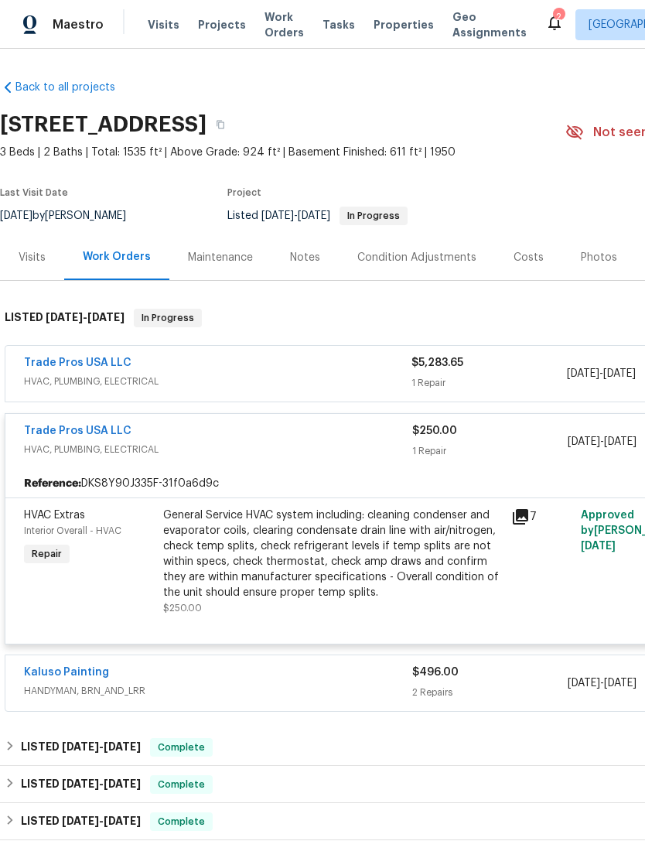
scroll to position [0, 0]
